Goal: Transaction & Acquisition: Purchase product/service

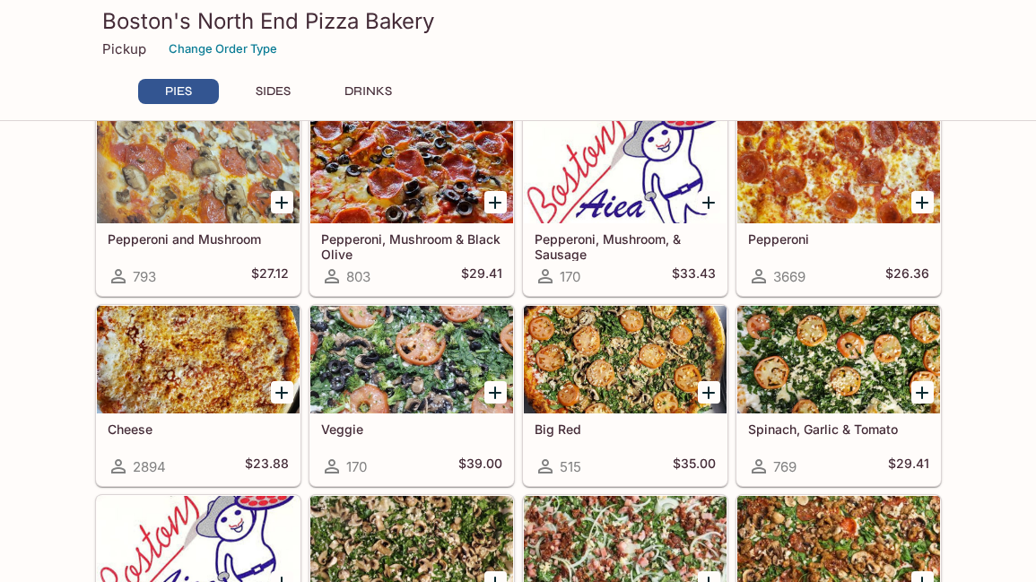
scroll to position [248, 0]
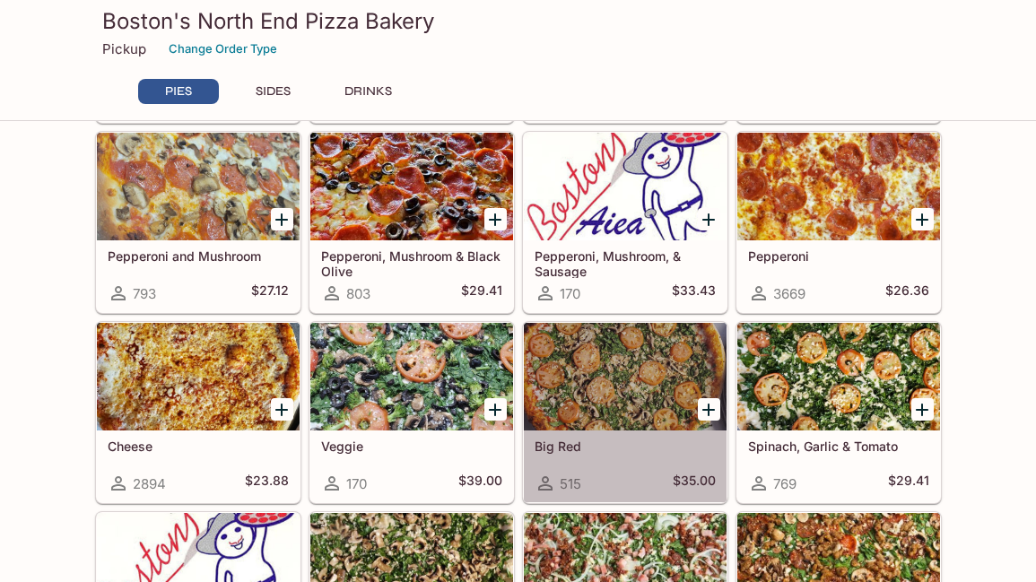
click at [615, 387] on div at bounding box center [625, 377] width 203 height 108
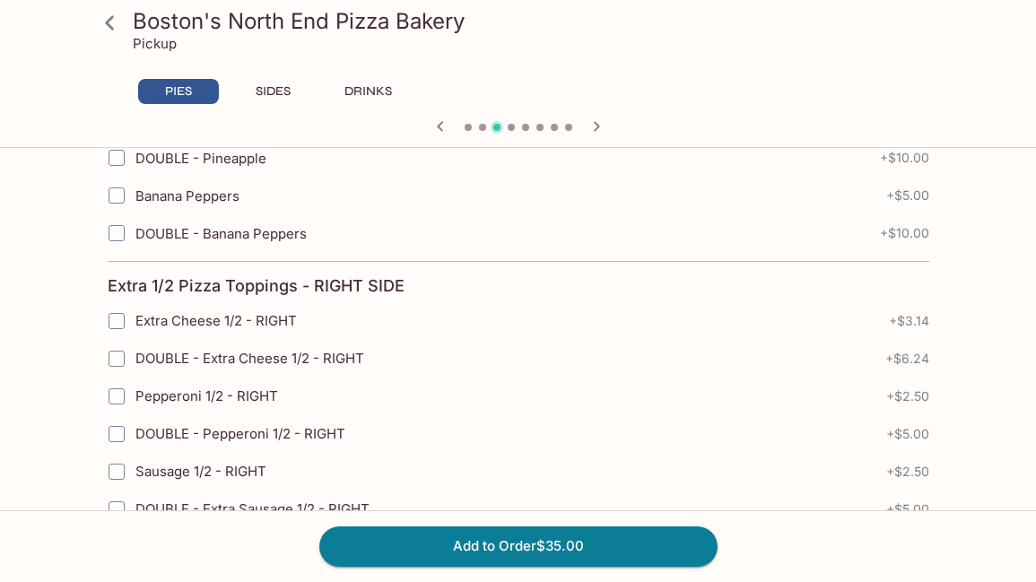
scroll to position [1912, 0]
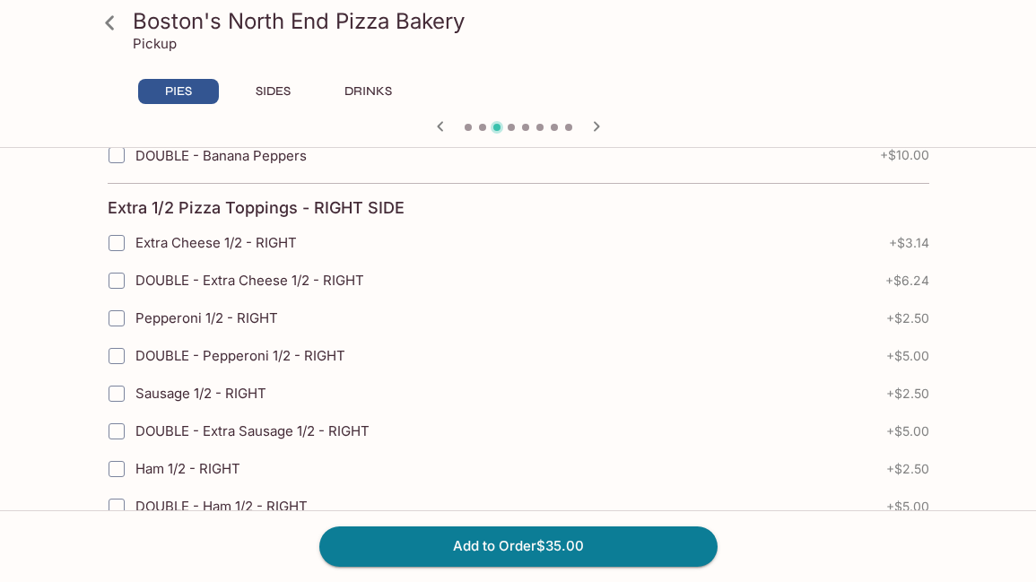
click at [108, 20] on icon at bounding box center [109, 22] width 9 height 14
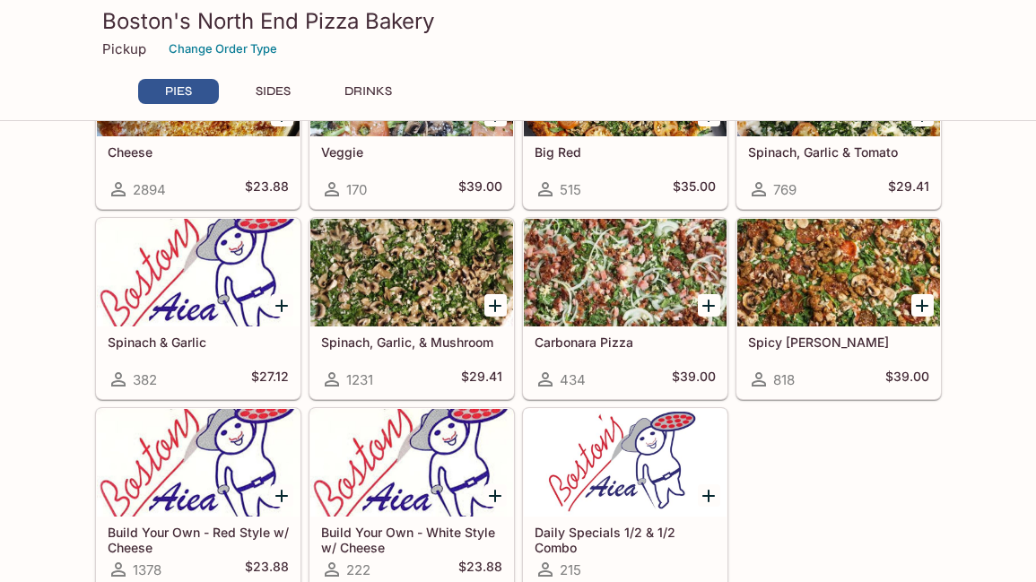
scroll to position [538, 0]
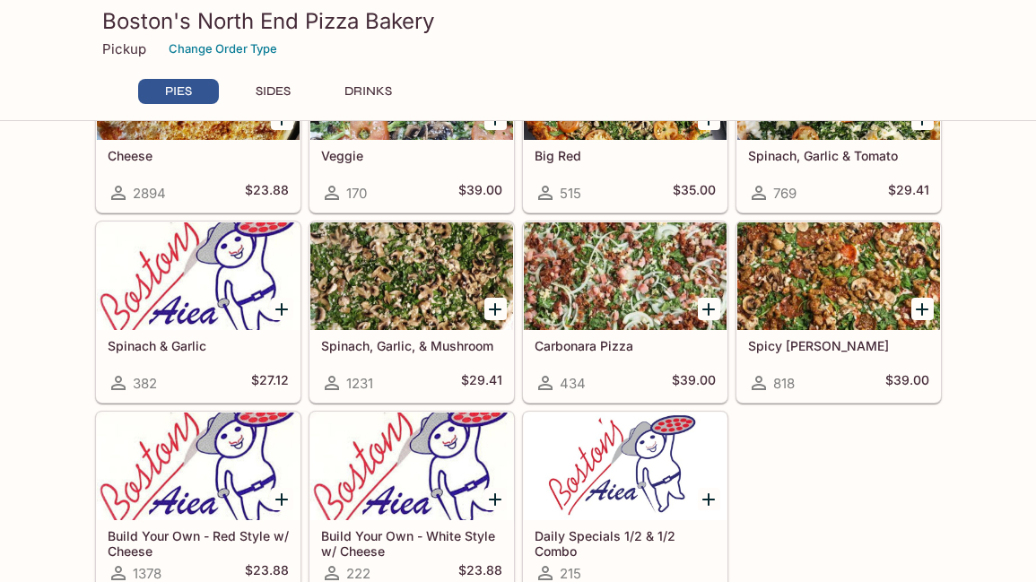
click at [843, 288] on div at bounding box center [839, 277] width 203 height 108
